Goal: Transaction & Acquisition: Subscribe to service/newsletter

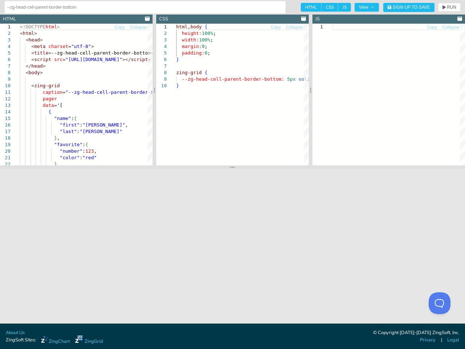
click at [144, 7] on input "--zg-head-cell-parent-border-bottom" at bounding box center [145, 7] width 276 height 12
click at [367, 7] on span "View" at bounding box center [367, 7] width 16 height 4
click at [409, 7] on span "Sign Up to Save" at bounding box center [411, 7] width 37 height 4
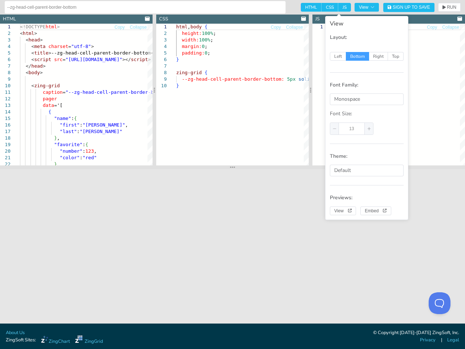
click at [450, 7] on div "Sign Up Log In Sign Up Sign up with Google or By signing up, you agree to our t…" at bounding box center [232, 174] width 465 height 349
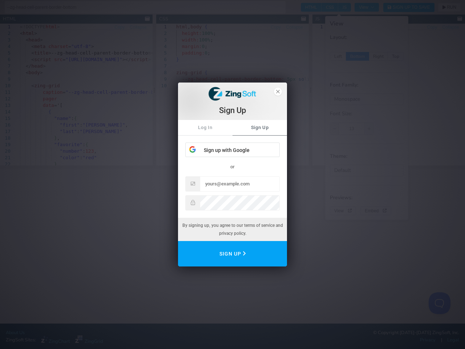
click at [147, 19] on div "Sign Up Log In Sign Up Sign up with Google or By signing up, you agree to our t…" at bounding box center [232, 174] width 465 height 349
click at [120, 27] on div "Sign Up Log In Sign Up Sign up with Google or By signing up, you agree to our t…" at bounding box center [232, 174] width 465 height 349
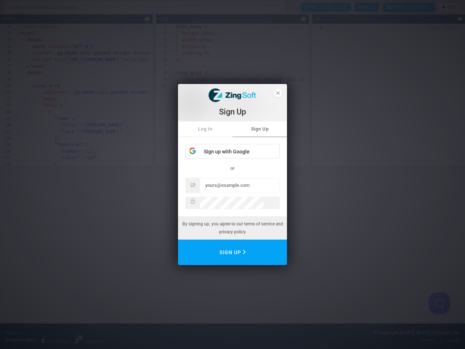
click at [138, 27] on div "Sign Up Log In Sign Up Sign up with Google or By signing up, you agree to our t…" at bounding box center [232, 174] width 465 height 349
click at [76, 95] on div "Sign Up Log In Sign Up Sign up with Google or By signing up, you agree to our t…" at bounding box center [232, 174] width 465 height 349
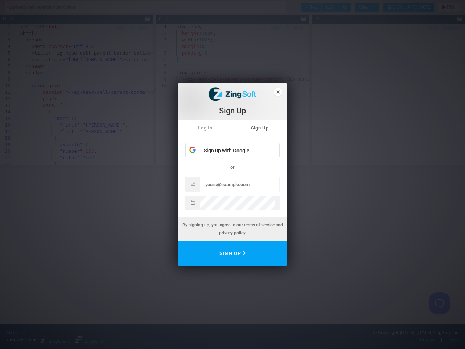
click at [76, 95] on div "Sign Up Log In Sign Up Sign up with Google or By signing up, you agree to our t…" at bounding box center [232, 174] width 465 height 349
click at [155, 90] on div "Sign Up Log In Sign Up Sign up with Google or By signing up, you agree to our t…" at bounding box center [232, 174] width 465 height 349
